Goal: Use online tool/utility: Utilize a website feature to perform a specific function

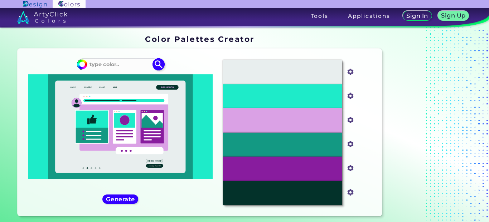
click at [121, 64] on input at bounding box center [120, 64] width 67 height 10
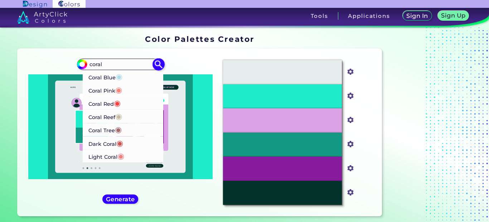
type input "coral"
click at [131, 120] on li "Coral Reef ◉" at bounding box center [123, 116] width 81 height 13
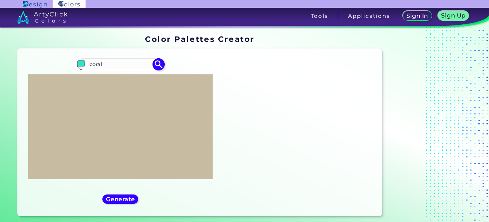
type input "#c7bca2"
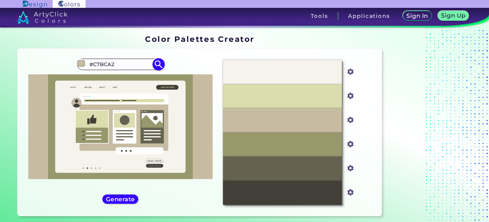
drag, startPoint x: 126, startPoint y: 63, endPoint x: 79, endPoint y: 62, distance: 46.9
click at [79, 62] on div "#c7bca2 #C7BCA2 Coral Blue ◉ Coral Pink ◉ Coral Red ◉ Coral Reef ◉ Coral Tree ◉…" at bounding box center [120, 64] width 87 height 11
type input "n"
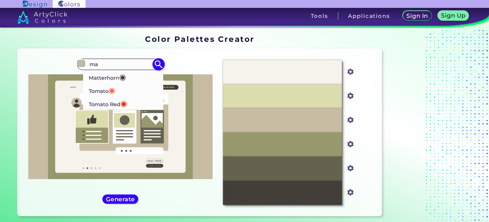
type input "m"
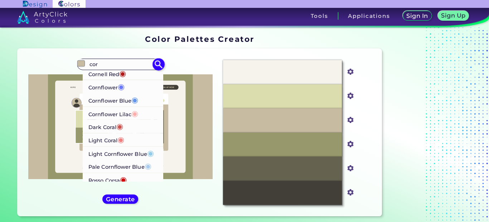
scroll to position [179, 0]
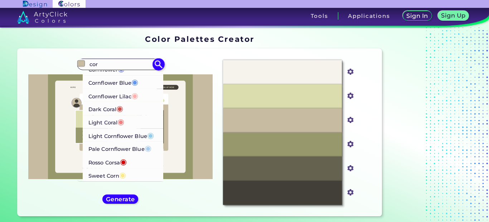
type input "cor"
click at [138, 175] on li "Sweet Corn ◉" at bounding box center [123, 175] width 81 height 13
type input "#fbea8c"
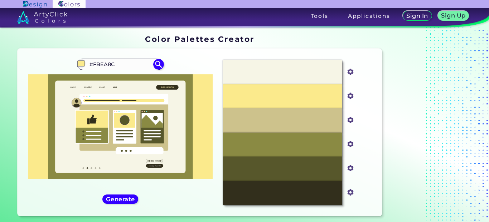
drag, startPoint x: 123, startPoint y: 64, endPoint x: 65, endPoint y: 64, distance: 58.0
click at [65, 64] on div "#fbea8c #FBEA8C Concord ◉ Coral Blue ◉ Coral Pink ◉ Coral Red ◉ Coral Reef ◉ Co…" at bounding box center [120, 132] width 194 height 156
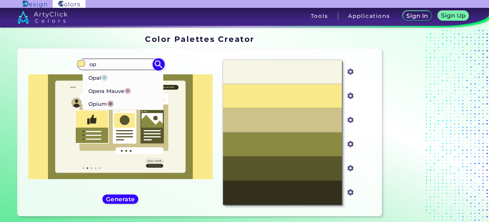
type input "op"
click at [113, 78] on li "Opal ◉" at bounding box center [123, 77] width 81 height 13
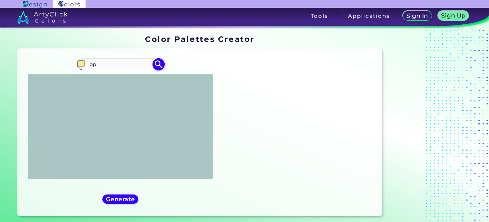
type input "#a9c6c2"
type input "#A9C6C2"
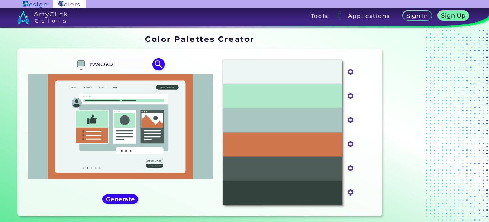
drag, startPoint x: 127, startPoint y: 64, endPoint x: 81, endPoint y: 64, distance: 46.9
click at [81, 64] on div "#a9c6c2 #A9C6C2 Opal ◉ Opera Mauve ◉ Opium ◉" at bounding box center [120, 64] width 87 height 11
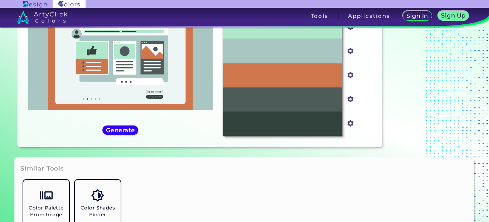
scroll to position [72, 0]
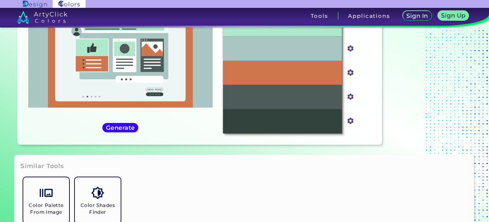
click at [112, 122] on div "#a9c6c2 #A9C6C2 Opal ◉ Opera Mauve ◉ Opium ◉" at bounding box center [120, 61] width 194 height 156
click at [116, 126] on h5 "Generate" at bounding box center [121, 128] width 30 height 6
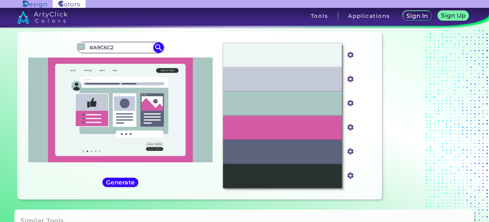
scroll to position [0, 0]
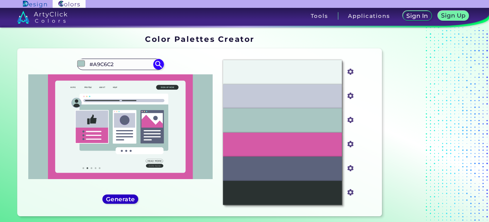
click at [113, 198] on h5 "Generate" at bounding box center [121, 199] width 30 height 6
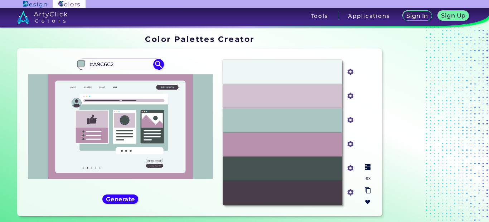
click at [367, 169] on img at bounding box center [368, 167] width 6 height 6
click at [367, 178] on img at bounding box center [368, 179] width 6 height 6
click at [369, 191] on img at bounding box center [368, 190] width 6 height 7
click at [368, 203] on img at bounding box center [368, 202] width 6 height 6
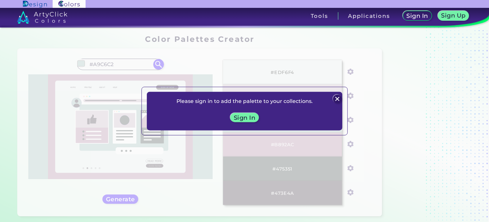
click at [339, 99] on img at bounding box center [337, 99] width 9 height 9
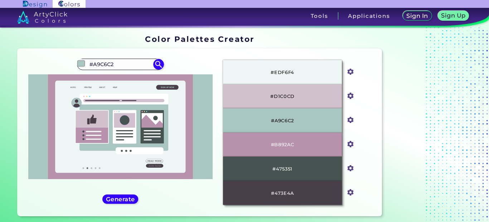
click at [418, 80] on ins at bounding box center [429, 127] width 89 height 190
click at [366, 64] on div "#EDF6F4 #edf6f4 #D1C0CD #d1c0cd #A9C6C2 #a9c6c2 #B892AC #b892ac #475351 #475351…" at bounding box center [296, 132] width 159 height 156
click at [365, 168] on img at bounding box center [368, 167] width 6 height 6
click at [368, 178] on img at bounding box center [368, 179] width 6 height 6
drag, startPoint x: 302, startPoint y: 71, endPoint x: 275, endPoint y: 73, distance: 26.9
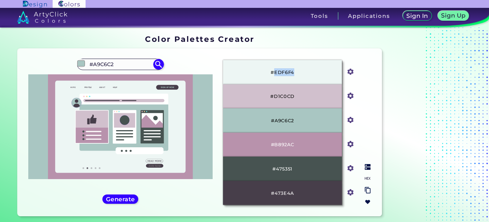
click at [275, 73] on div "#EDF6F4" at bounding box center [282, 72] width 119 height 24
copy p "EDF6F4"
drag, startPoint x: 274, startPoint y: 120, endPoint x: 299, endPoint y: 120, distance: 24.7
click at [299, 120] on div "#A9C6C2" at bounding box center [282, 120] width 119 height 24
copy p "A9C6C2"
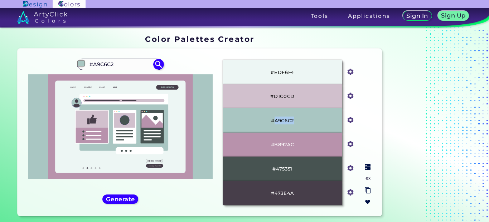
copy p "A9C6C2"
drag, startPoint x: 274, startPoint y: 73, endPoint x: 293, endPoint y: 72, distance: 19.7
click at [293, 72] on p "#EDF6F4" at bounding box center [283, 72] width 24 height 8
copy p "EDF6F4"
drag, startPoint x: 274, startPoint y: 96, endPoint x: 295, endPoint y: 96, distance: 21.1
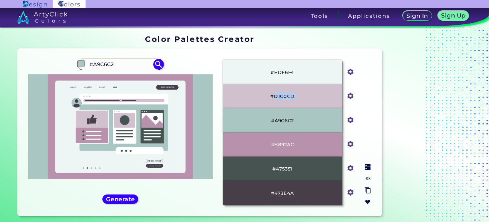
click at [295, 96] on div "#D1C0CD" at bounding box center [282, 96] width 119 height 24
copy p "D1C0CD"
click at [308, 117] on div "#A9C6C2" at bounding box center [282, 120] width 119 height 24
drag, startPoint x: 276, startPoint y: 169, endPoint x: 305, endPoint y: 169, distance: 29.0
click at [305, 169] on div "#475351" at bounding box center [282, 169] width 119 height 24
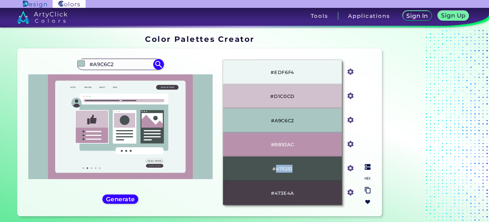
copy p "475351"
drag, startPoint x: 274, startPoint y: 192, endPoint x: 302, endPoint y: 191, distance: 27.6
click at [302, 191] on div "#473E4A" at bounding box center [282, 193] width 119 height 24
drag, startPoint x: 276, startPoint y: 170, endPoint x: 306, endPoint y: 170, distance: 29.7
click at [306, 170] on div "#475351" at bounding box center [282, 169] width 119 height 24
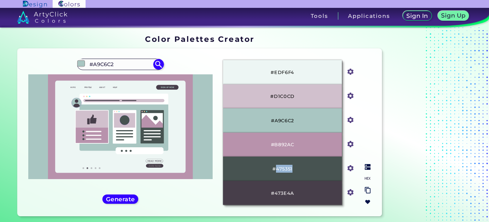
copy p "475351"
click at [312, 169] on div "#475351" at bounding box center [282, 169] width 119 height 24
drag, startPoint x: 276, startPoint y: 169, endPoint x: 293, endPoint y: 170, distance: 17.9
click at [293, 170] on div "#475351" at bounding box center [282, 169] width 119 height 24
click at [123, 198] on h5 "Generate" at bounding box center [120, 199] width 26 height 5
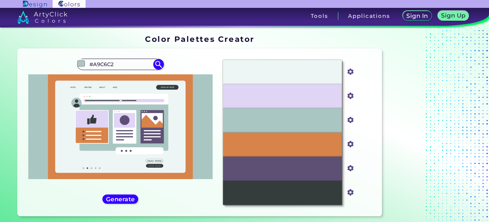
click at [124, 194] on div "#a9c6c2 #A9C6C2 Opal ◉ Opera Mauve ◉ Opium ◉" at bounding box center [120, 132] width 194 height 156
click at [124, 199] on h5 "Generate" at bounding box center [120, 199] width 27 height 5
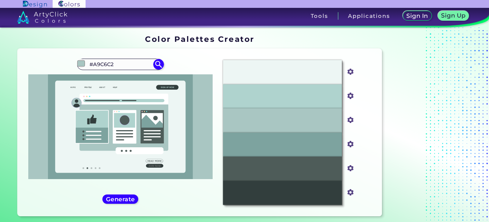
drag, startPoint x: 135, startPoint y: 61, endPoint x: 46, endPoint y: 63, distance: 88.8
click at [46, 63] on div "#a9c6c2 #A9C6C2 Opal ◉ Opera Mauve ◉ Opium ◉" at bounding box center [120, 132] width 194 height 156
click at [123, 199] on h5 "Generate" at bounding box center [120, 199] width 26 height 5
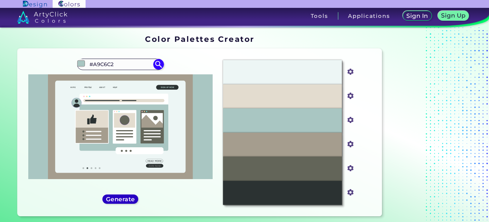
click at [121, 199] on h5 "Generate" at bounding box center [120, 199] width 26 height 5
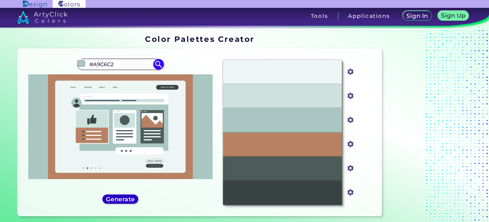
click at [121, 198] on h5 "Generate" at bounding box center [120, 199] width 26 height 5
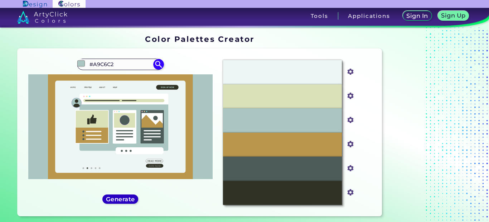
click at [121, 198] on h5 "Generate" at bounding box center [120, 199] width 27 height 5
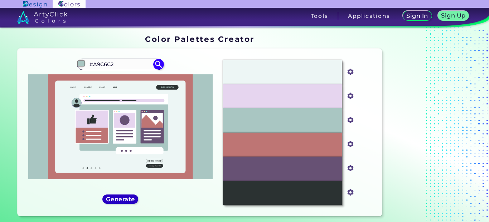
click at [112, 197] on h5 "Generate" at bounding box center [120, 199] width 26 height 5
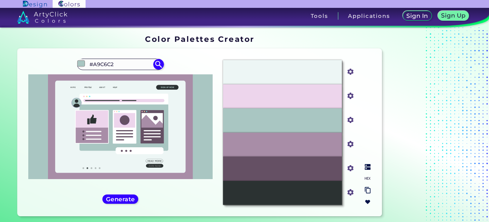
click at [368, 176] on img at bounding box center [368, 179] width 6 height 6
drag, startPoint x: 274, startPoint y: 145, endPoint x: 305, endPoint y: 149, distance: 31.4
click at [305, 149] on div "#A88DA7" at bounding box center [282, 145] width 119 height 24
copy p "A88DA7"
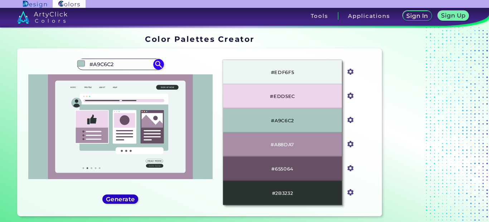
click at [120, 198] on h5 "Generate" at bounding box center [120, 199] width 26 height 5
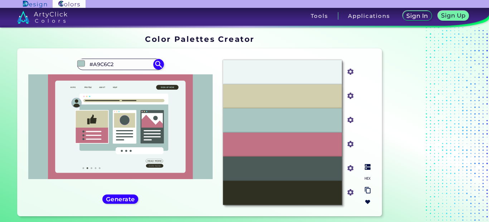
drag, startPoint x: 368, startPoint y: 176, endPoint x: 337, endPoint y: 154, distance: 38.4
click at [368, 177] on img at bounding box center [368, 179] width 6 height 6
drag, startPoint x: 274, startPoint y: 95, endPoint x: 297, endPoint y: 95, distance: 22.5
click at [297, 95] on div "#D1CFAD" at bounding box center [282, 96] width 119 height 24
copy p "D1CFAD"
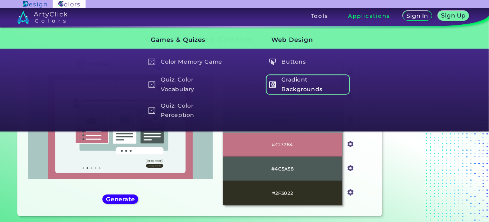
click at [274, 86] on img at bounding box center [272, 84] width 7 height 7
